Goal: Check status: Check status

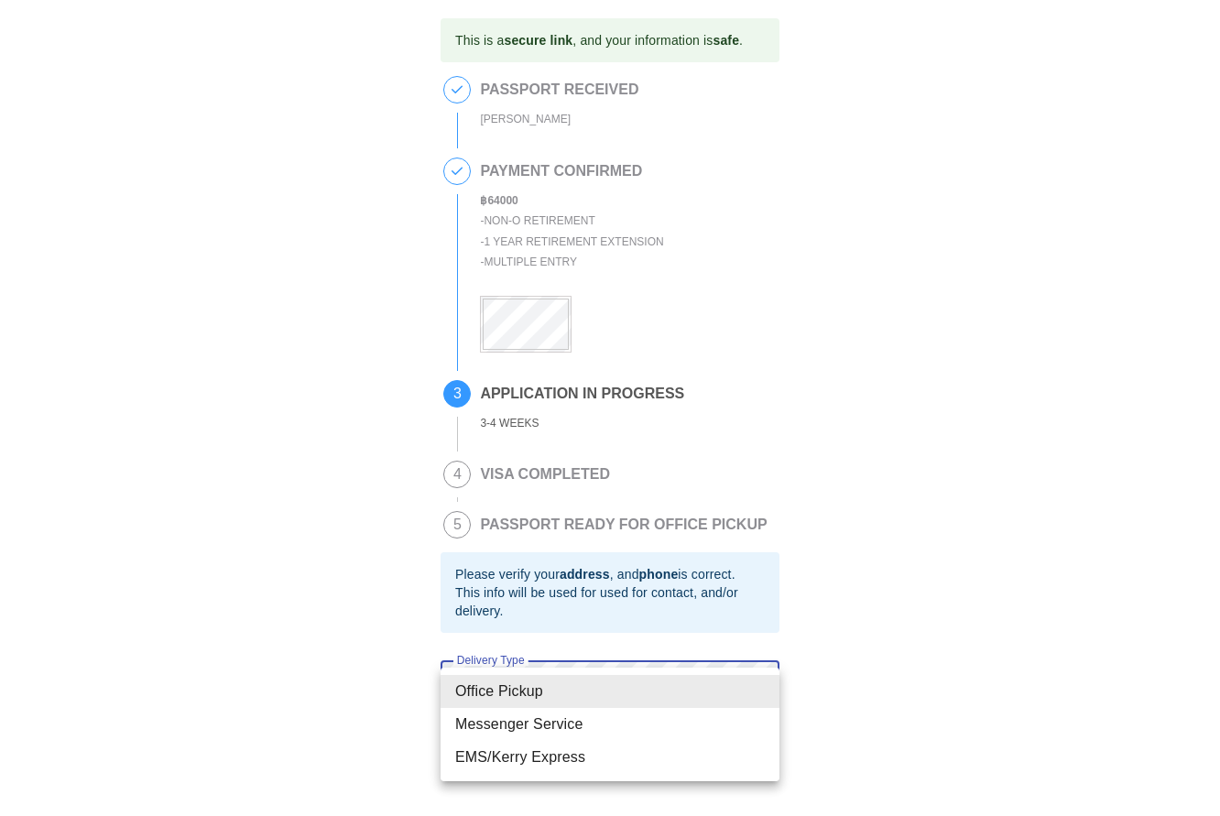
click at [597, 689] on body "This is a secure link , and your information is safe . 1 PASSPORT RECEIVED [PER…" at bounding box center [610, 390] width 1220 height 780
click at [584, 759] on li "EMS/Kerry Express" at bounding box center [610, 757] width 339 height 33
type input "EMS/Kerry Express"
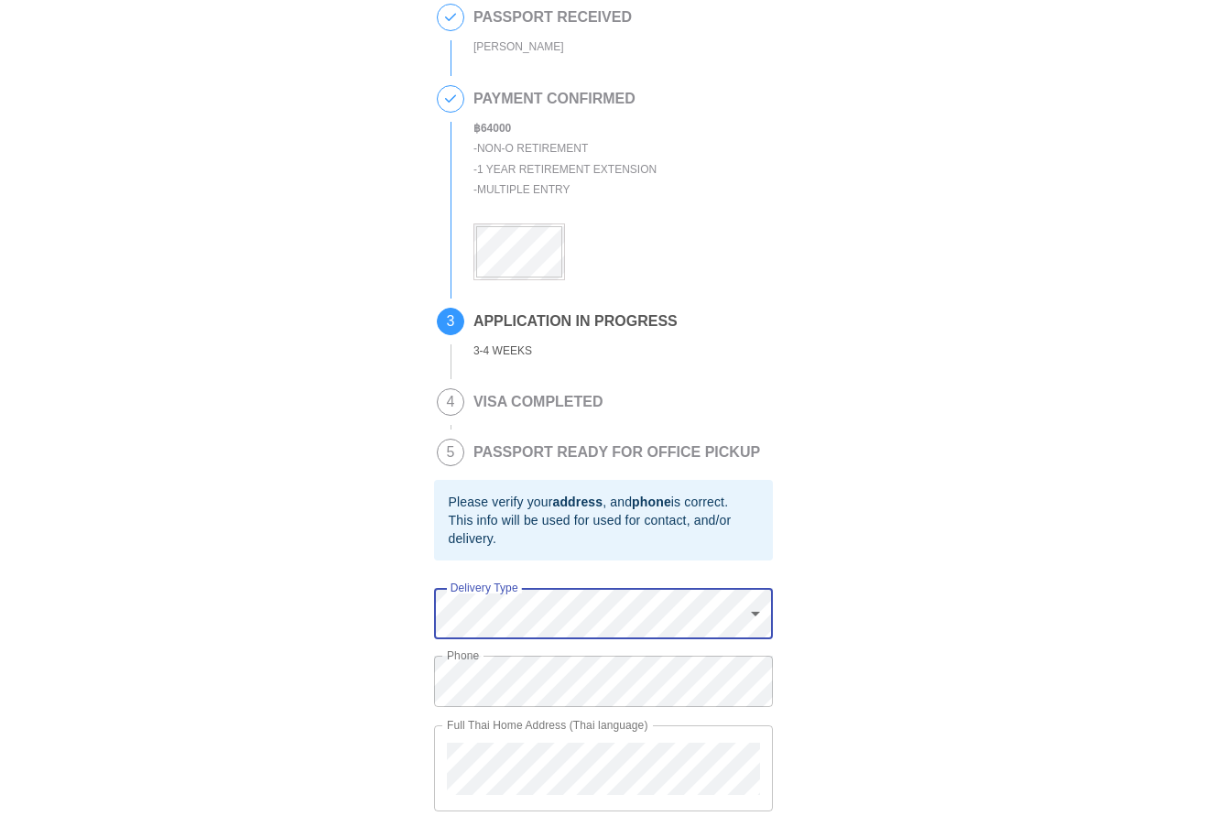
scroll to position [135, 0]
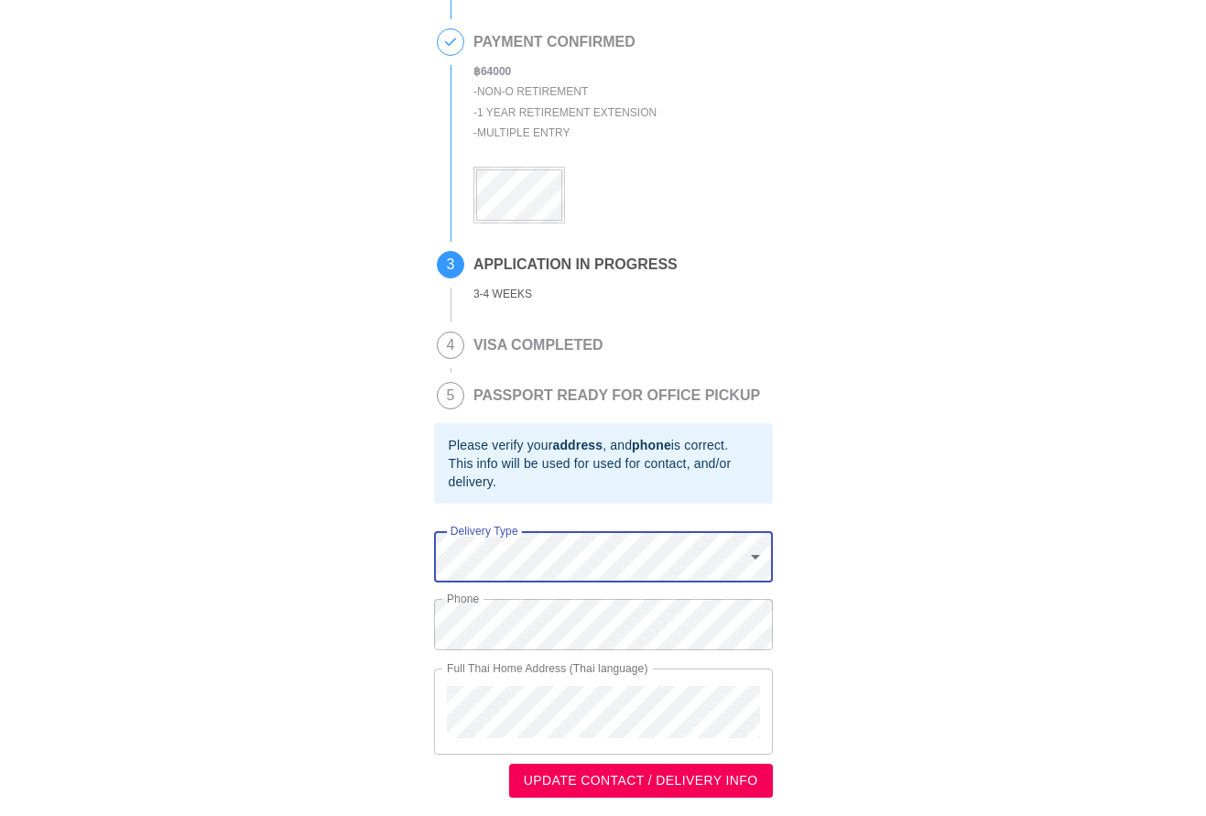
click at [650, 778] on span "UPDATE CONTACT / DELIVERY INFO" at bounding box center [641, 780] width 235 height 23
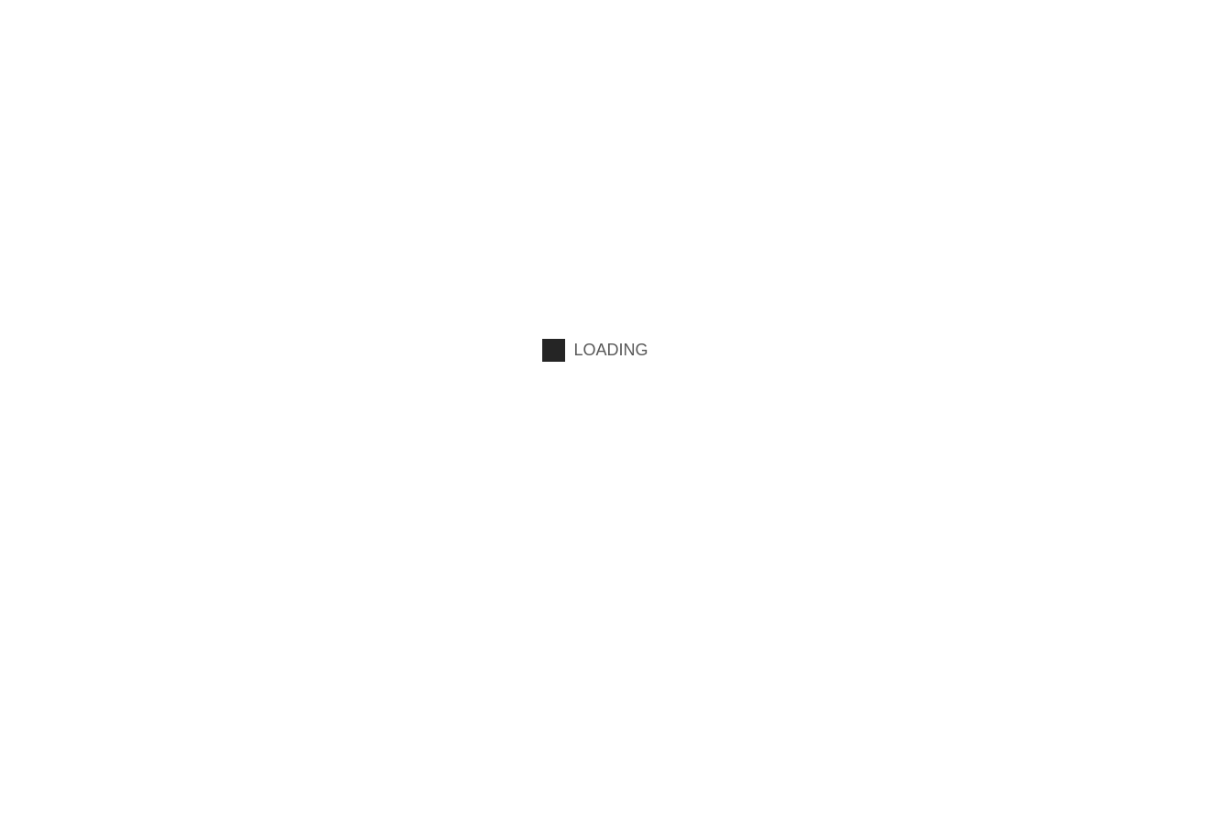
scroll to position [0, 0]
